Goal: Information Seeking & Learning: Learn about a topic

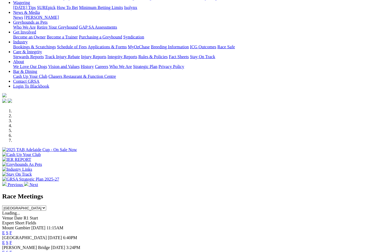
scroll to position [64, 0]
click at [12, 240] on link "F" at bounding box center [11, 242] width 2 height 5
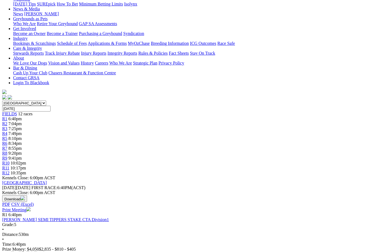
scroll to position [89, 0]
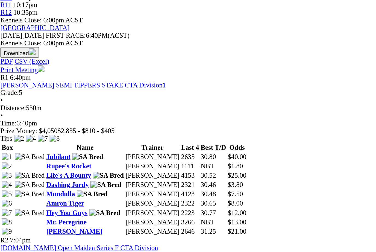
scroll to position [165, 0]
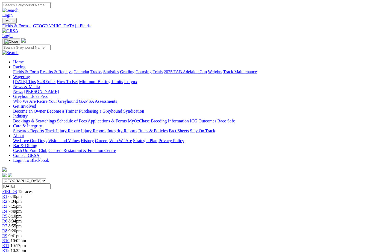
scroll to position [255, 0]
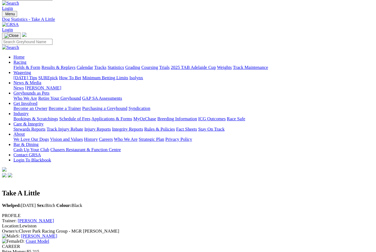
scroll to position [7, 0]
click at [22, 62] on link "Fields & Form" at bounding box center [26, 64] width 26 height 5
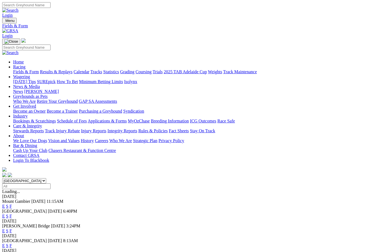
click at [12, 214] on link "F" at bounding box center [11, 216] width 2 height 5
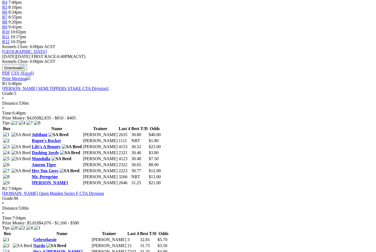
scroll to position [211, 0]
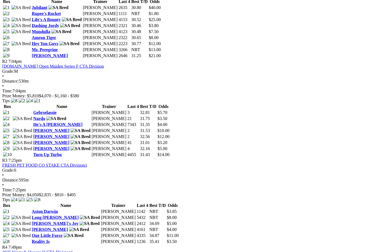
scroll to position [350, 0]
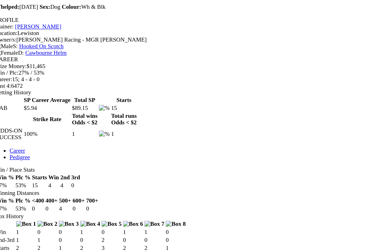
scroll to position [149, 0]
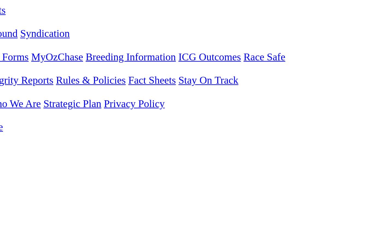
scroll to position [97, 0]
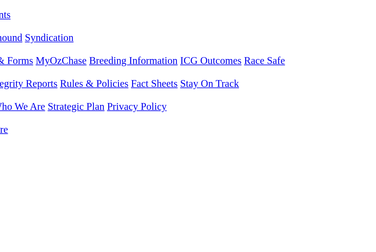
scroll to position [37, 0]
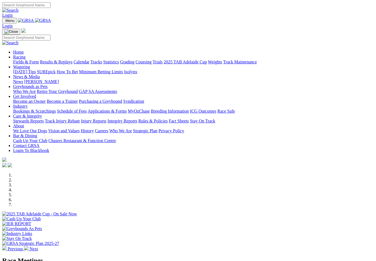
select select "QLD"
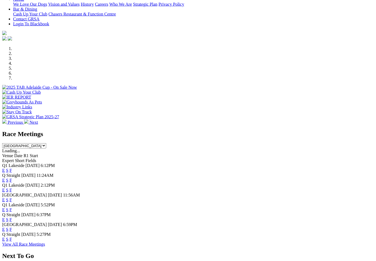
scroll to position [127, 0]
click at [12, 217] on link "F" at bounding box center [11, 219] width 2 height 5
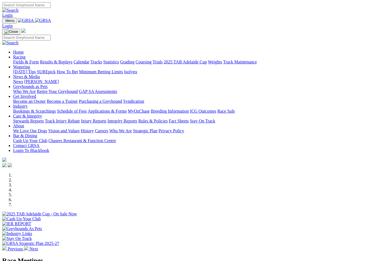
scroll to position [136, 0]
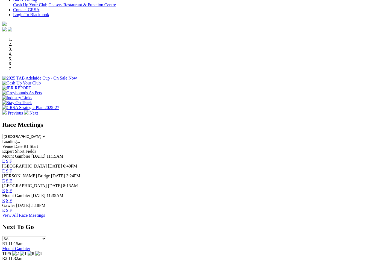
click at [46, 134] on select "[GEOGRAPHIC_DATA] [GEOGRAPHIC_DATA] [GEOGRAPHIC_DATA] [GEOGRAPHIC_DATA] [GEOGRA…" at bounding box center [24, 136] width 44 height 5
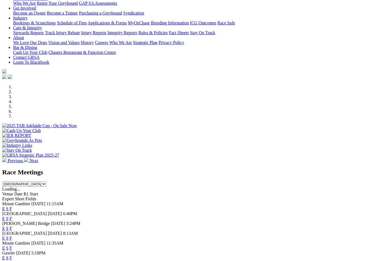
scroll to position [0, 0]
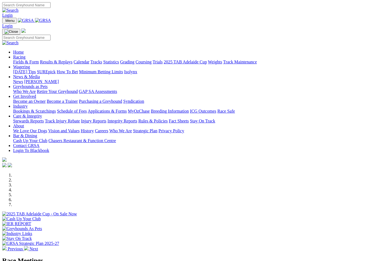
select select "QLD"
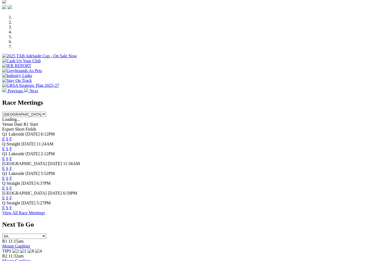
scroll to position [158, 0]
click at [12, 198] on link "F" at bounding box center [11, 197] width 2 height 5
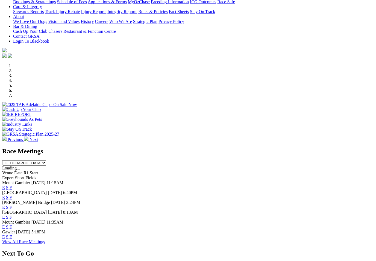
scroll to position [111, 0]
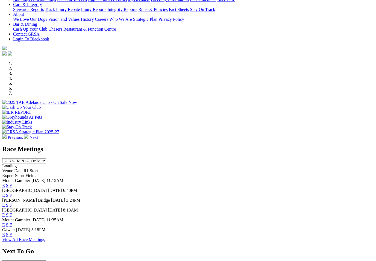
click at [46, 158] on select "[GEOGRAPHIC_DATA] [GEOGRAPHIC_DATA] [GEOGRAPHIC_DATA] [GEOGRAPHIC_DATA] [GEOGRA…" at bounding box center [24, 160] width 44 height 5
select select "QLD"
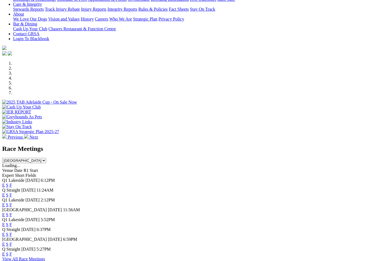
click at [5, 243] on link "E" at bounding box center [3, 244] width 3 height 5
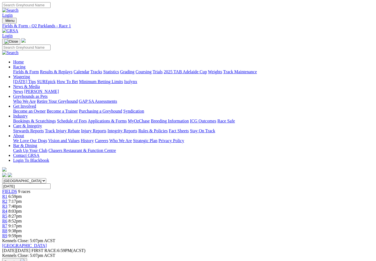
click at [7, 214] on span "R5" at bounding box center [4, 216] width 5 height 5
click at [7, 219] on span "R6" at bounding box center [4, 221] width 5 height 5
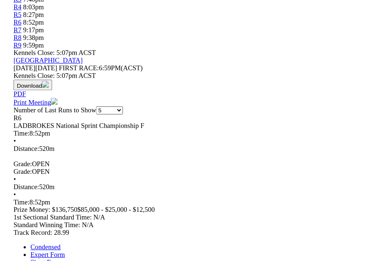
scroll to position [120, 0]
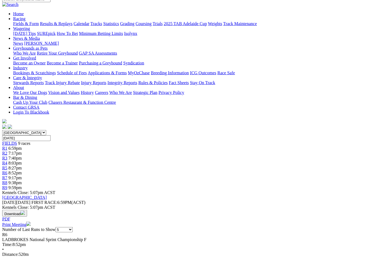
scroll to position [0, 0]
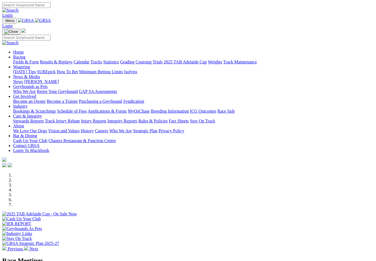
select select "QLD"
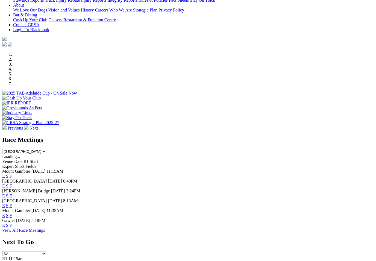
click at [12, 184] on link "F" at bounding box center [11, 186] width 2 height 5
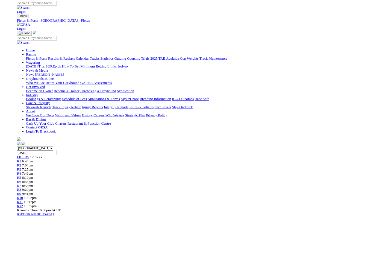
scroll to position [45, 29]
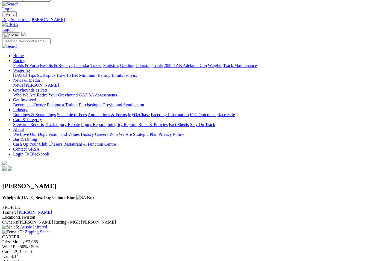
scroll to position [6, 1]
click at [22, 63] on link "Fields & Form" at bounding box center [26, 65] width 26 height 5
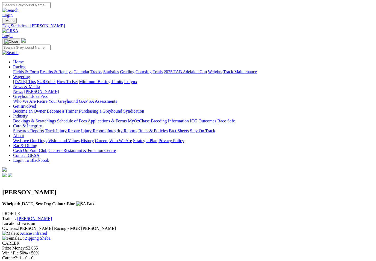
scroll to position [6, 1]
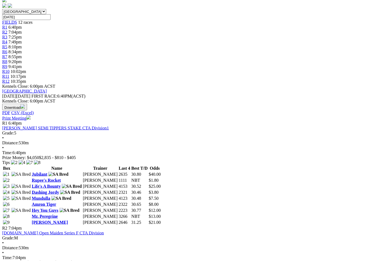
scroll to position [169, 0]
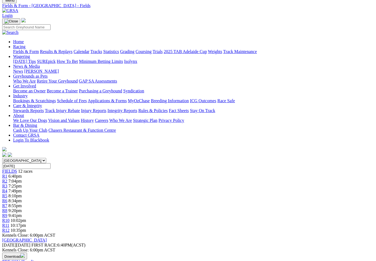
scroll to position [0, 0]
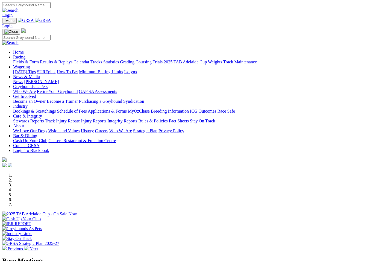
select select "QLD"
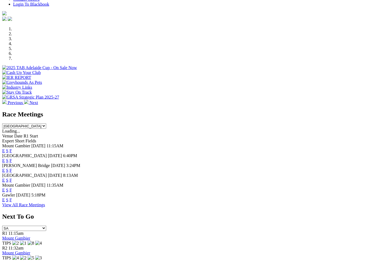
scroll to position [146, 0]
click at [12, 178] on link "F" at bounding box center [11, 180] width 2 height 5
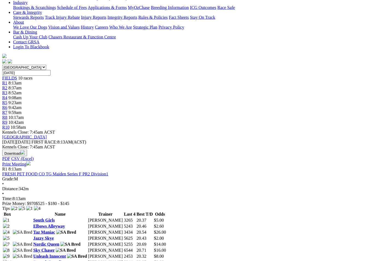
scroll to position [114, 0]
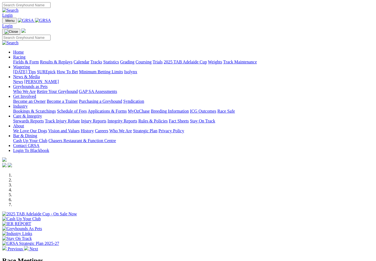
click at [28, 104] on link "Industry" at bounding box center [20, 106] width 14 height 5
click at [49, 109] on link "Bookings & Scratchings" at bounding box center [34, 111] width 43 height 5
